Goal: Task Accomplishment & Management: Use online tool/utility

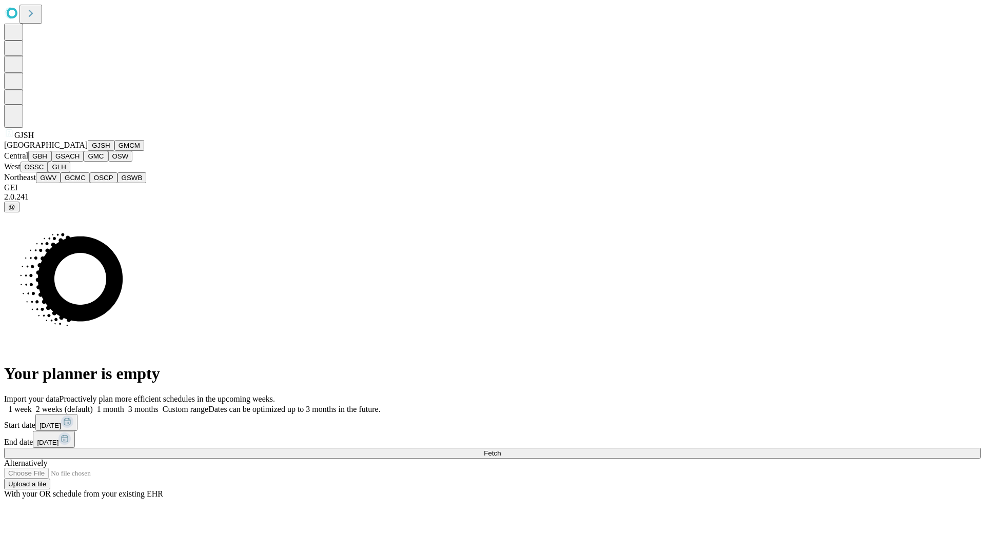
click at [88, 151] on button "GJSH" at bounding box center [101, 145] width 27 height 11
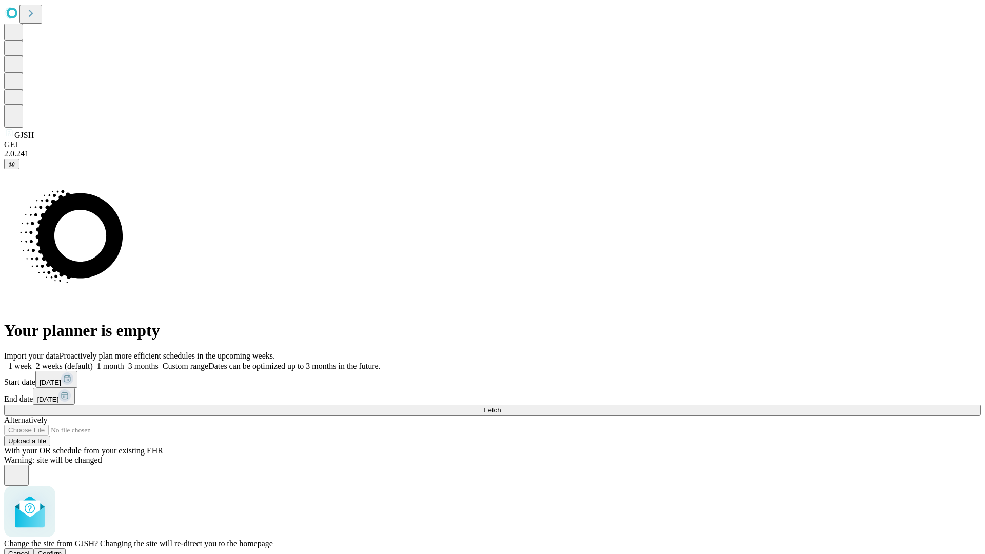
click at [62, 550] on span "Confirm" at bounding box center [50, 554] width 24 height 8
click at [93, 362] on label "2 weeks (default)" at bounding box center [62, 366] width 61 height 9
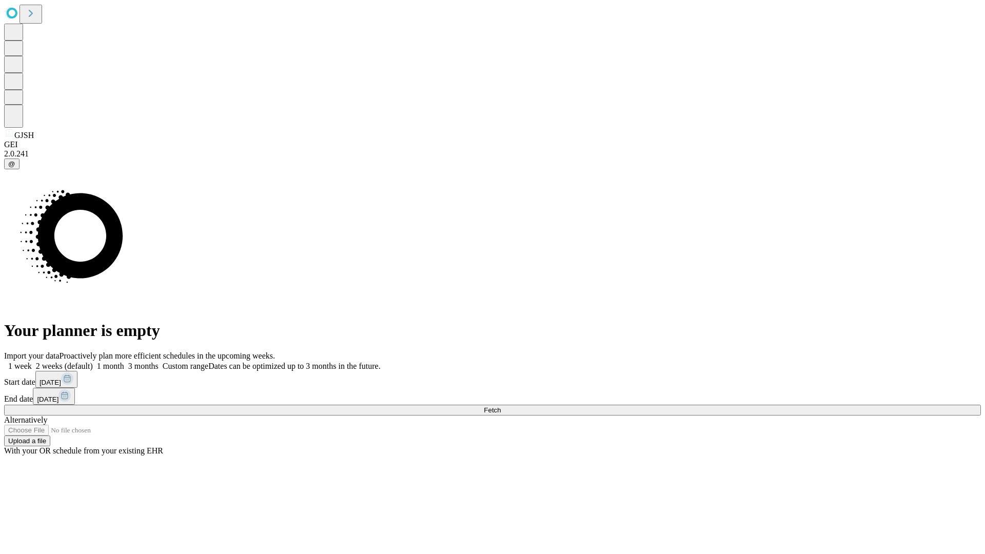
click at [501, 406] on span "Fetch" at bounding box center [492, 410] width 17 height 8
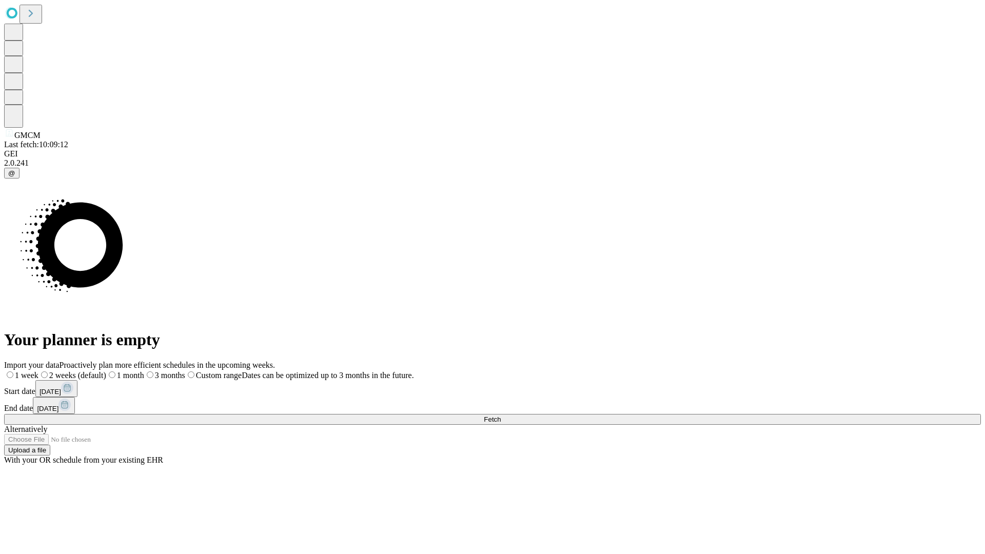
click at [501, 416] on span "Fetch" at bounding box center [492, 420] width 17 height 8
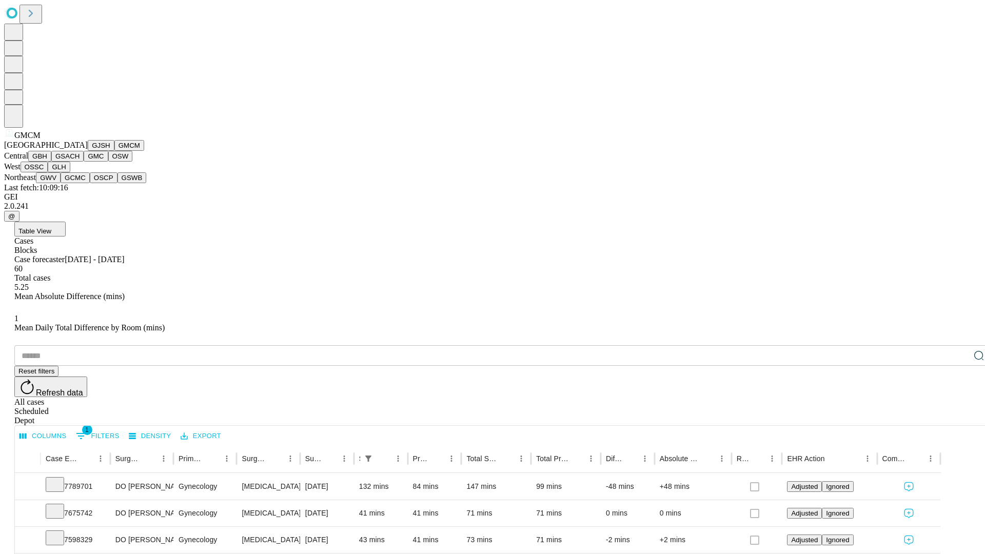
click at [51, 162] on button "GBH" at bounding box center [39, 156] width 23 height 11
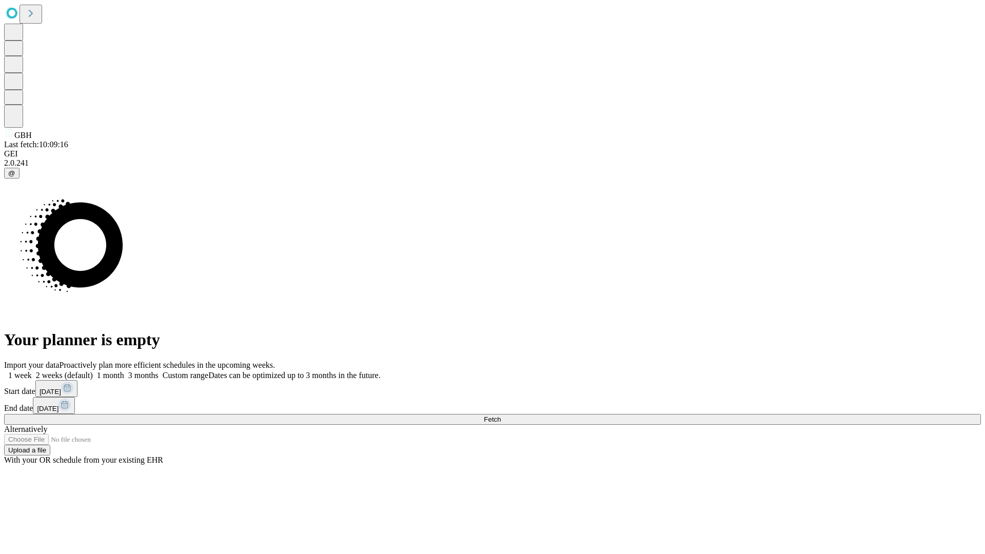
click at [93, 371] on label "2 weeks (default)" at bounding box center [62, 375] width 61 height 9
click at [501, 416] on span "Fetch" at bounding box center [492, 420] width 17 height 8
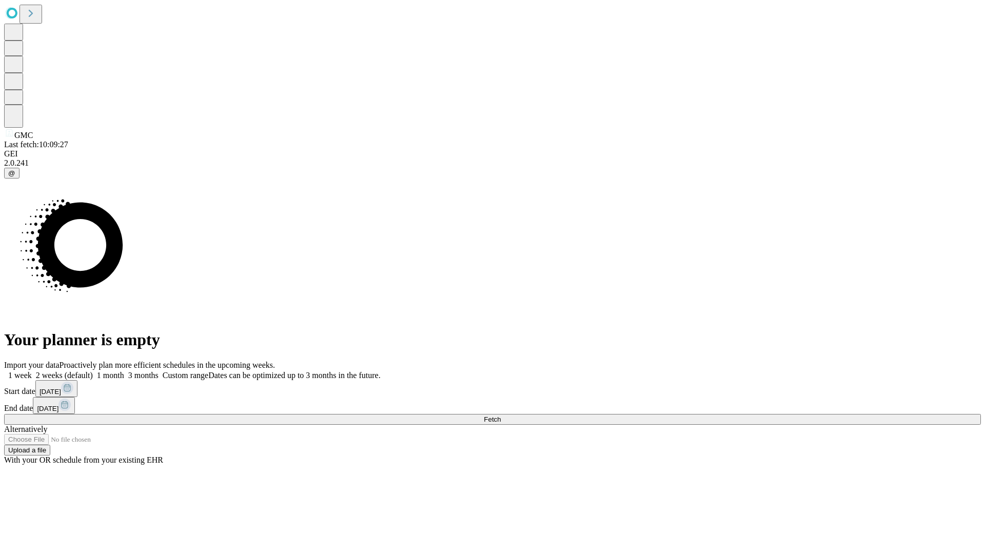
click at [93, 371] on label "2 weeks (default)" at bounding box center [62, 375] width 61 height 9
click at [501, 416] on span "Fetch" at bounding box center [492, 420] width 17 height 8
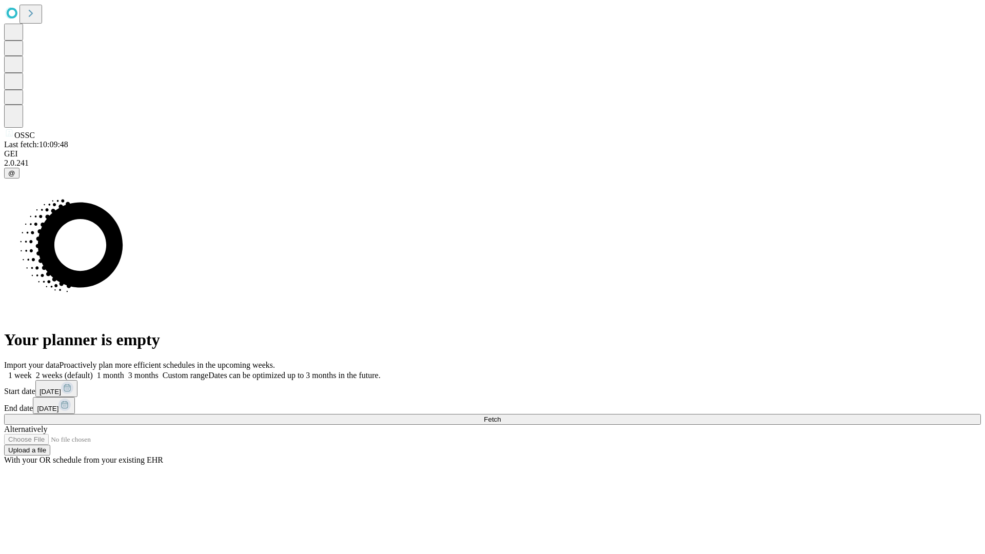
click at [93, 371] on label "2 weeks (default)" at bounding box center [62, 375] width 61 height 9
click at [501, 416] on span "Fetch" at bounding box center [492, 420] width 17 height 8
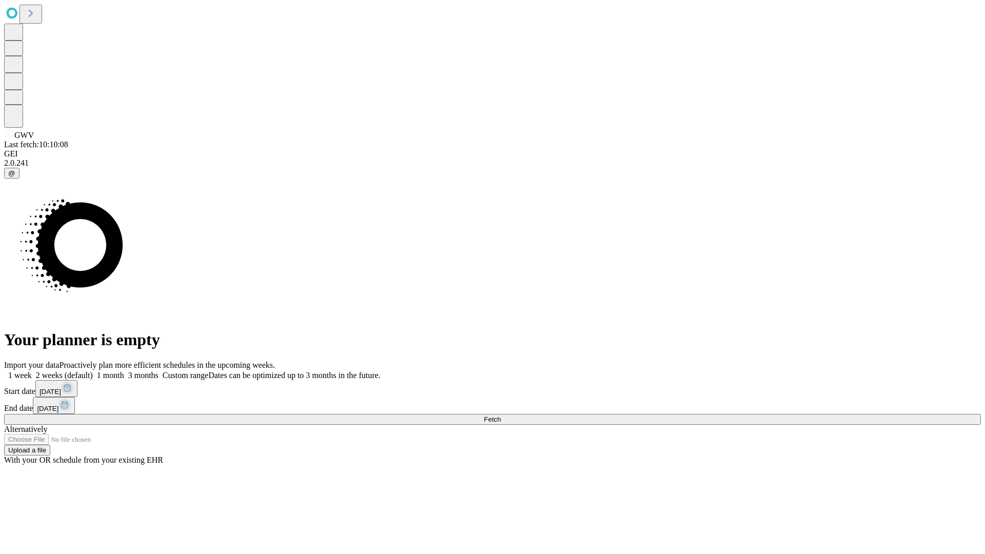
click at [93, 371] on label "2 weeks (default)" at bounding box center [62, 375] width 61 height 9
click at [501, 416] on span "Fetch" at bounding box center [492, 420] width 17 height 8
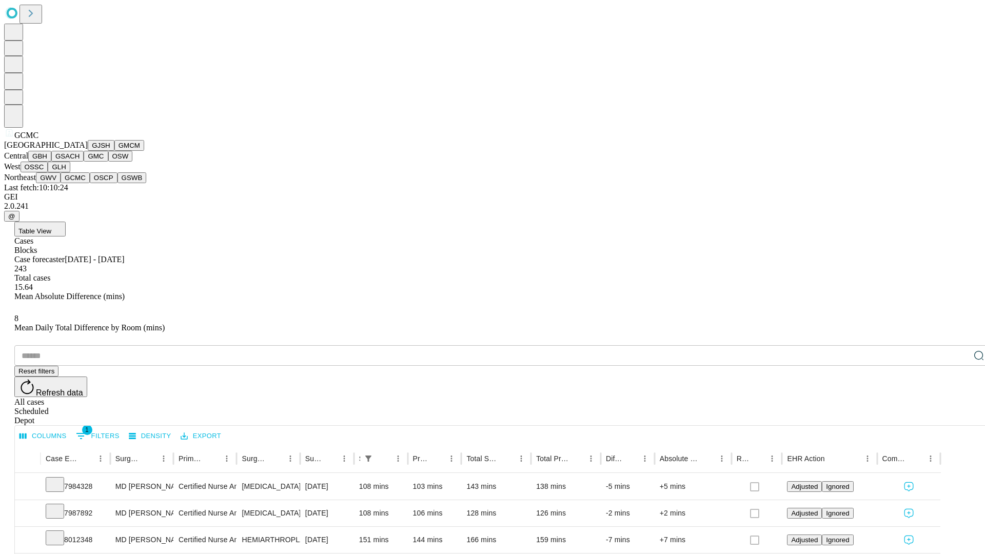
click at [90, 183] on button "OSCP" at bounding box center [104, 177] width 28 height 11
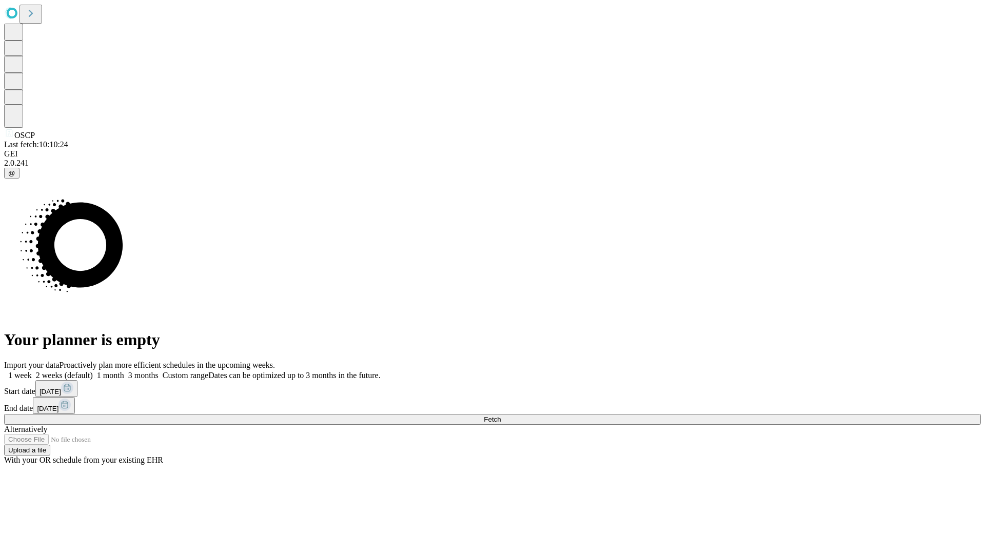
click at [93, 371] on label "2 weeks (default)" at bounding box center [62, 375] width 61 height 9
click at [501, 416] on span "Fetch" at bounding box center [492, 420] width 17 height 8
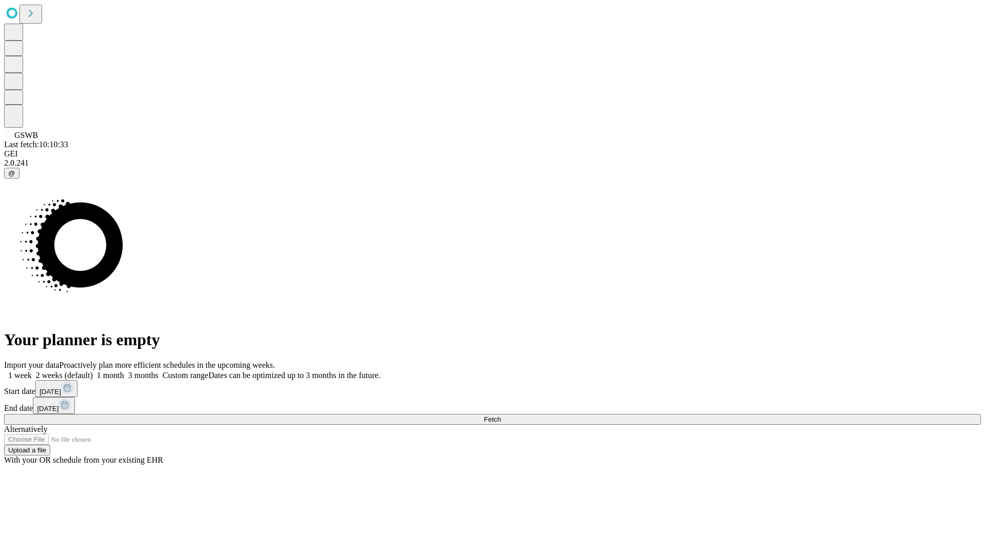
click at [93, 371] on label "2 weeks (default)" at bounding box center [62, 375] width 61 height 9
click at [501, 416] on span "Fetch" at bounding box center [492, 420] width 17 height 8
